Goal: Book appointment/travel/reservation

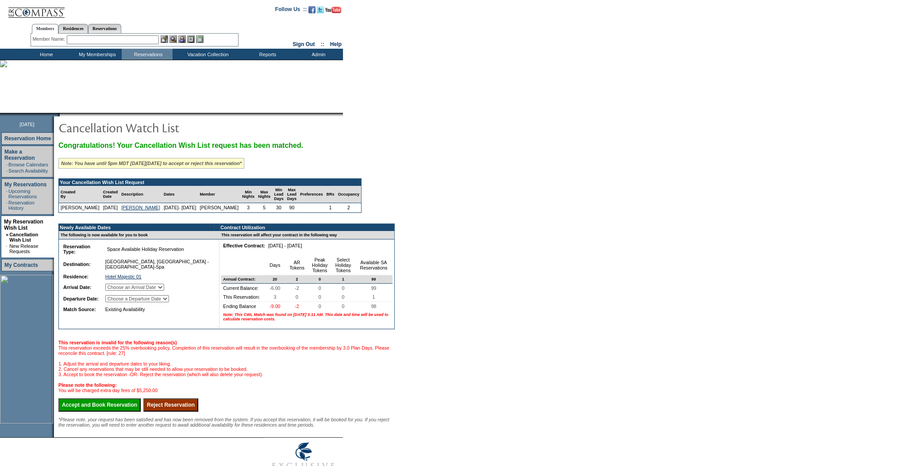
click at [147, 291] on select "Choose an Arrival Date [DATE] [DATE] [DATE]" at bounding box center [134, 287] width 59 height 7
click at [191, 281] on td "Hotel Majestic 01 2713" at bounding box center [158, 276] width 108 height 9
click at [169, 301] on select "Choose a Departure Date [DATE] [DATE] [DATE]" at bounding box center [137, 298] width 64 height 7
click at [446, 374] on form "Follow Us ::" at bounding box center [455, 241] width 911 height 482
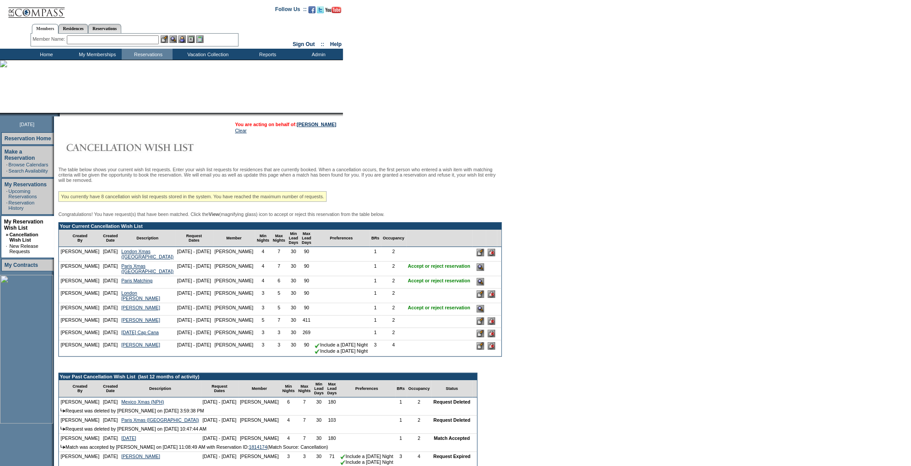
click at [479, 286] on input "image" at bounding box center [481, 282] width 8 height 8
